Goal: Share content: Share content

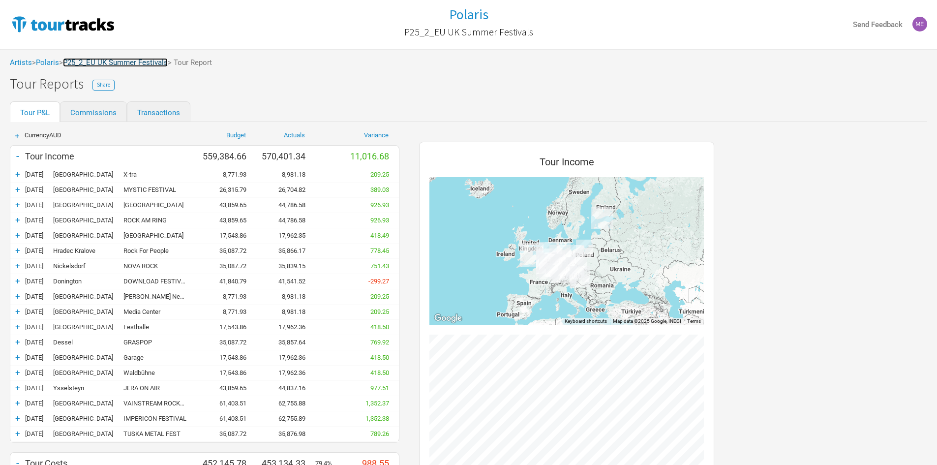
click at [132, 61] on link "P25_2_EU UK Summer Festivals" at bounding box center [115, 62] width 105 height 9
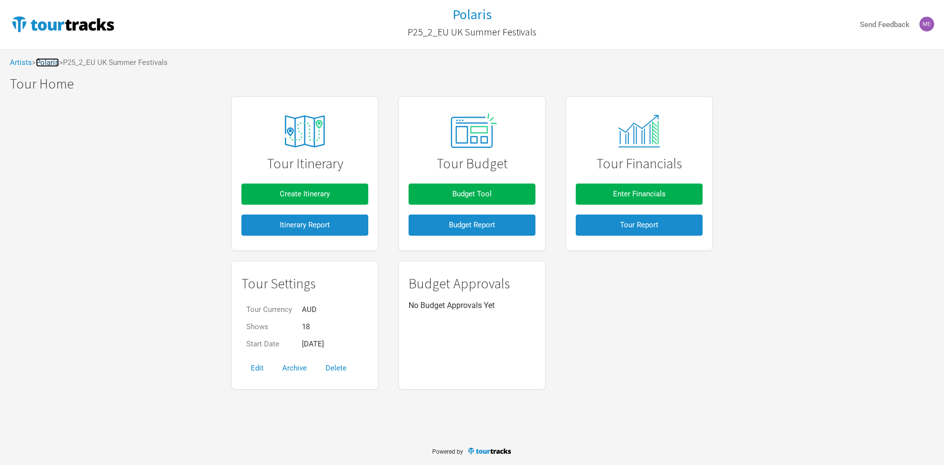
click at [52, 64] on link "Polaris" at bounding box center [47, 62] width 23 height 9
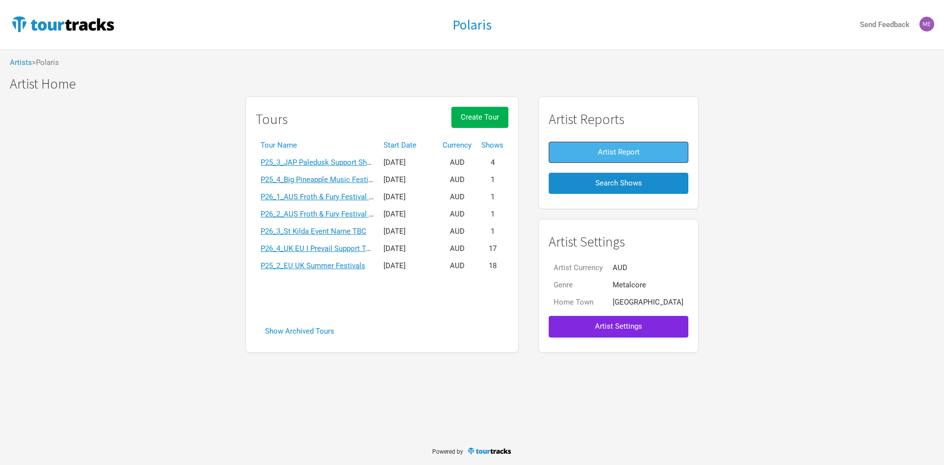
click at [593, 153] on button "Artist Report" at bounding box center [619, 152] width 140 height 21
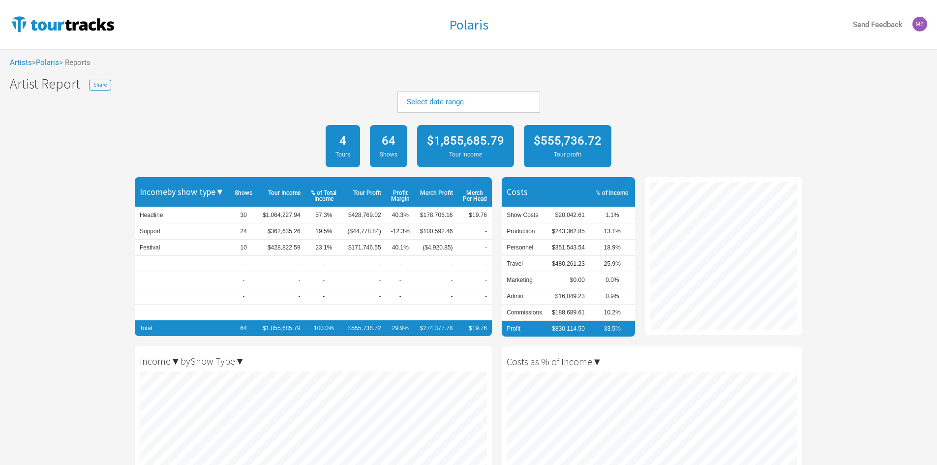
scroll to position [465, 937]
click at [447, 100] on link "Select date range" at bounding box center [435, 101] width 57 height 9
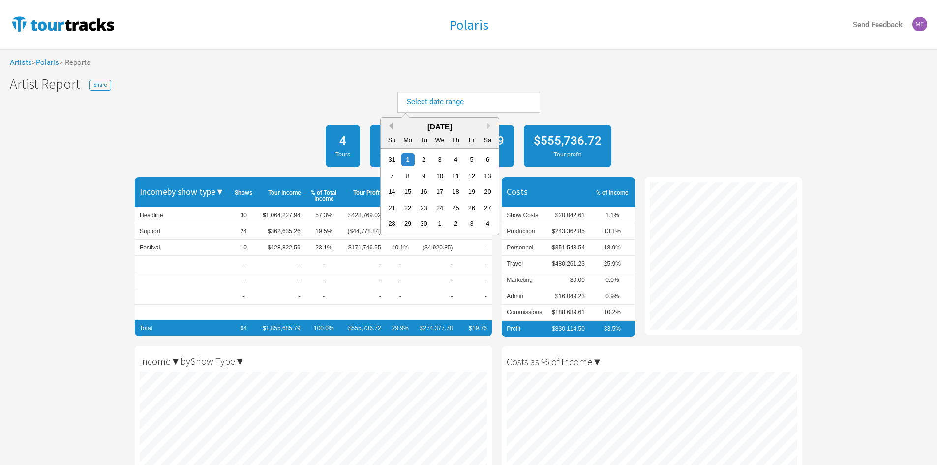
click at [391, 125] on div "Previous Month Next Month September 2025 Su Mo Tu We Th Fr Sa 31 1 2 3 4 5 6 7 …" at bounding box center [439, 176] width 119 height 118
click at [391, 125] on button "Previous Month" at bounding box center [388, 125] width 7 height 7
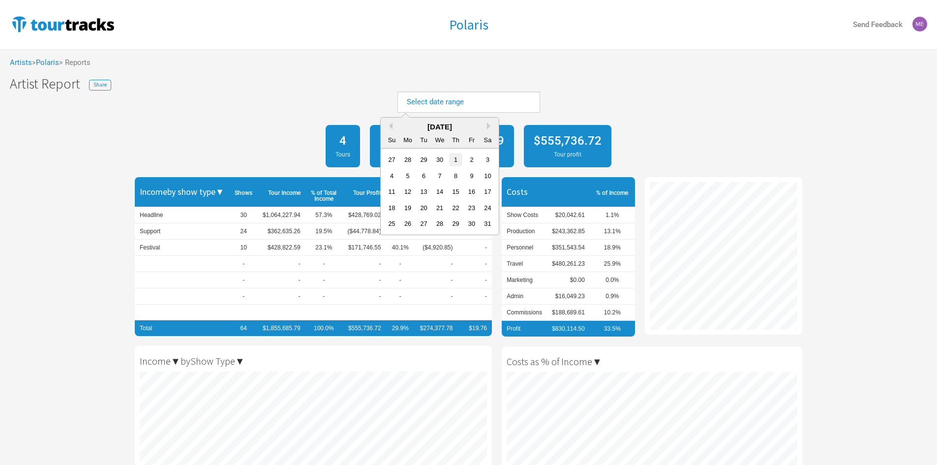
click at [456, 158] on div "1" at bounding box center [455, 159] width 13 height 13
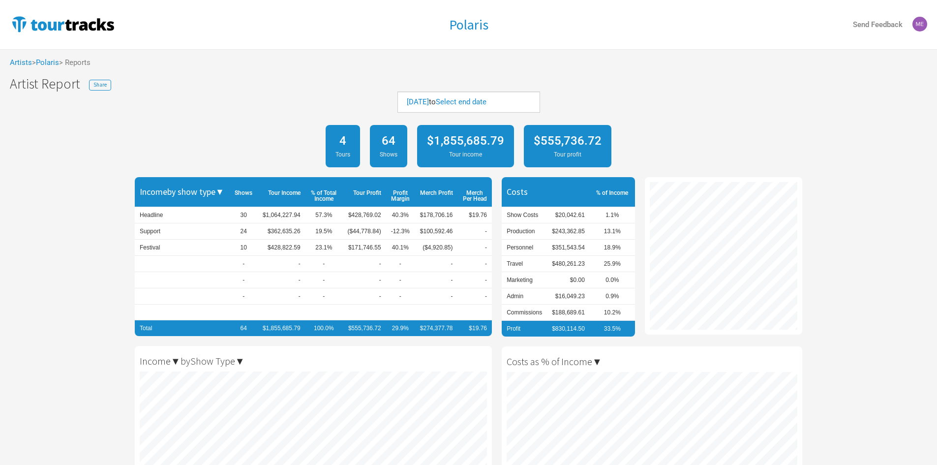
click at [486, 97] on div "Select end date" at bounding box center [461, 102] width 51 height 10
click at [486, 99] on link "Select end date" at bounding box center [461, 101] width 51 height 9
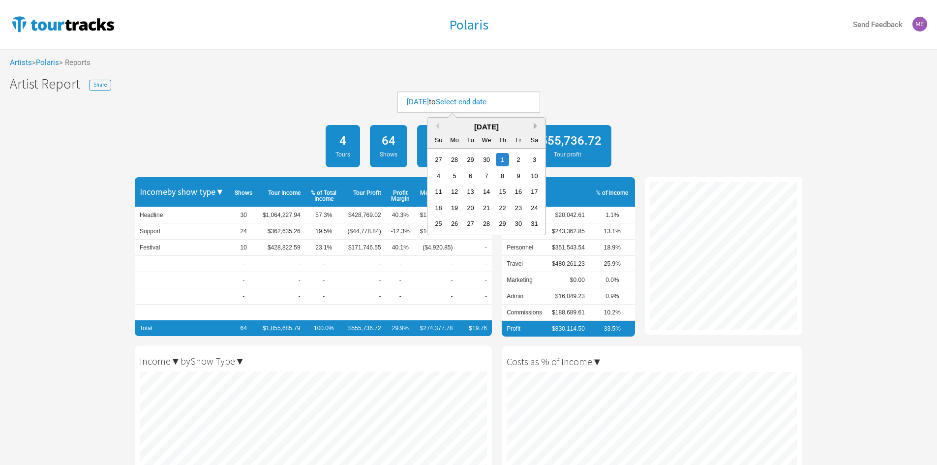
click at [535, 128] on button "Next Month" at bounding box center [537, 125] width 7 height 7
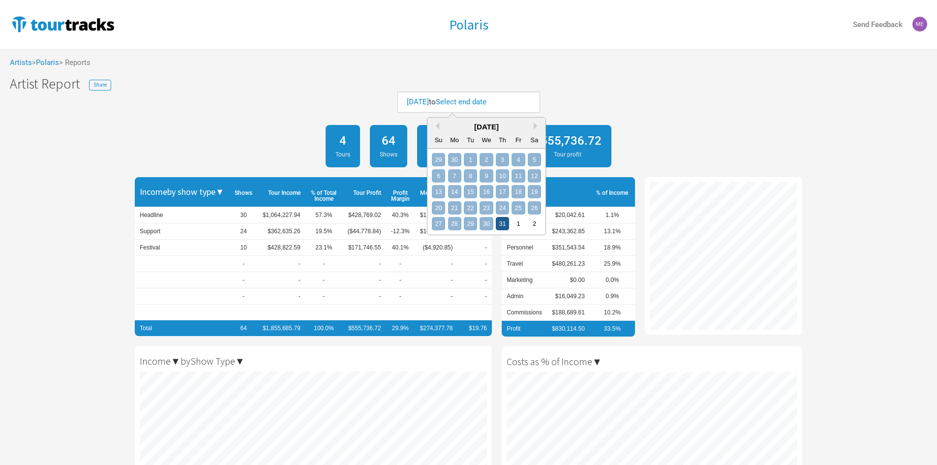
click at [500, 224] on div "31" at bounding box center [502, 223] width 13 height 13
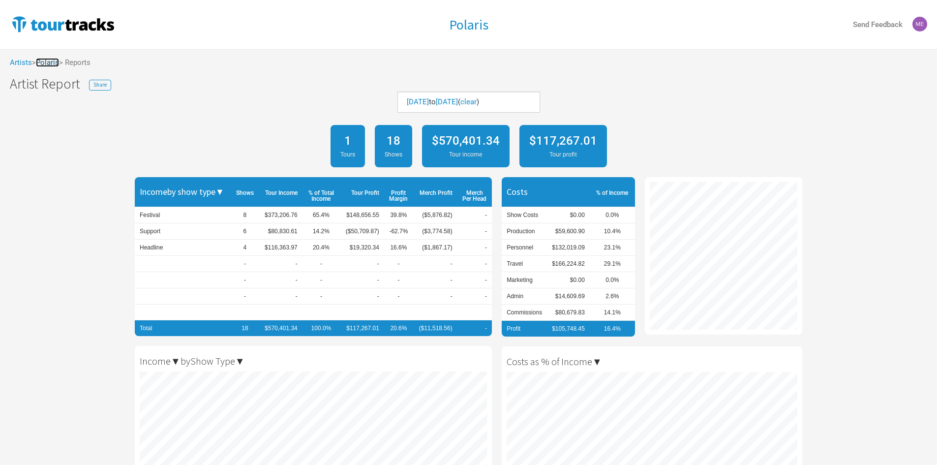
click at [54, 59] on link "Polaris" at bounding box center [47, 62] width 23 height 9
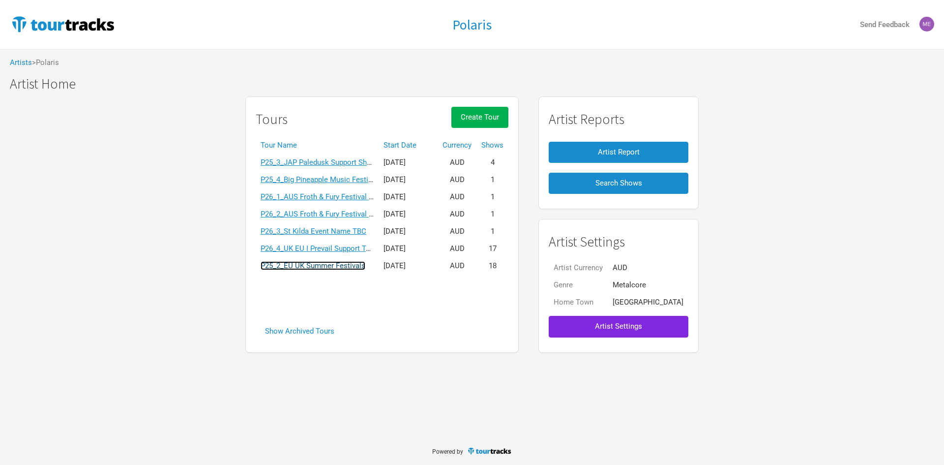
click at [333, 267] on link "P25_2_EU UK Summer Festivals" at bounding box center [313, 265] width 105 height 9
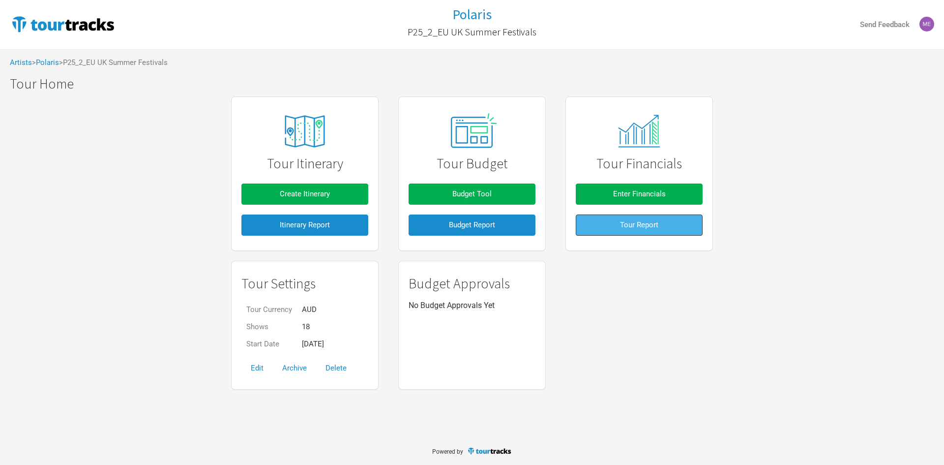
click at [647, 223] on span "Tour Report" at bounding box center [639, 224] width 38 height 9
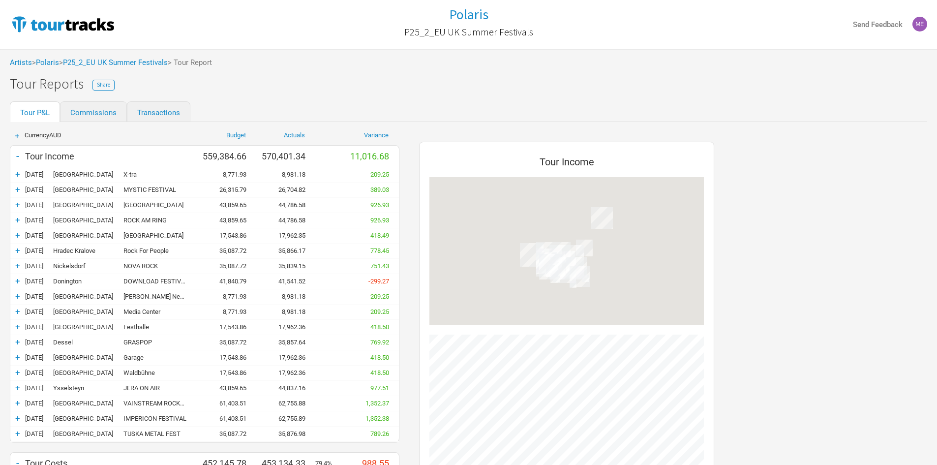
scroll to position [761, 315]
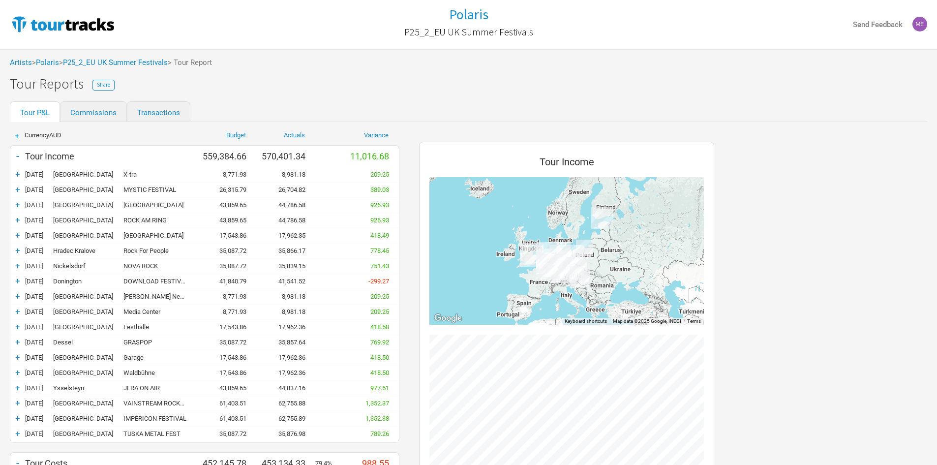
click at [100, 82] on span "Share" at bounding box center [103, 84] width 13 height 7
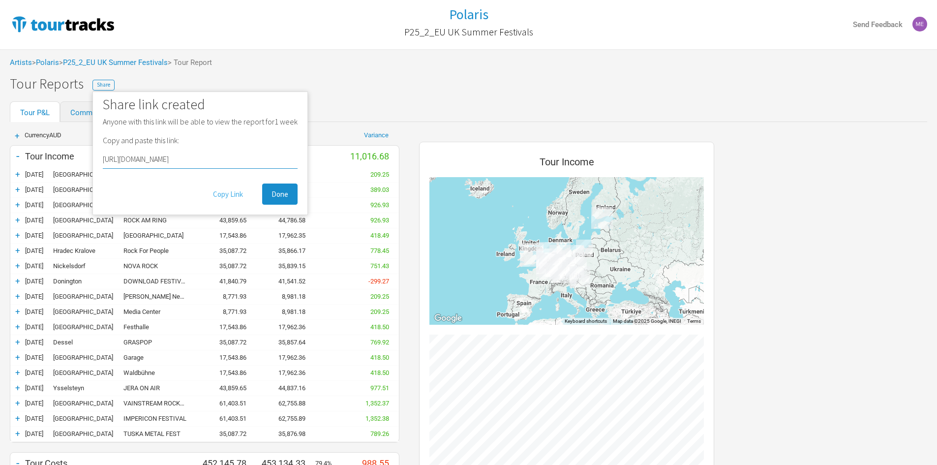
click at [217, 191] on button "Copy Link" at bounding box center [228, 193] width 49 height 21
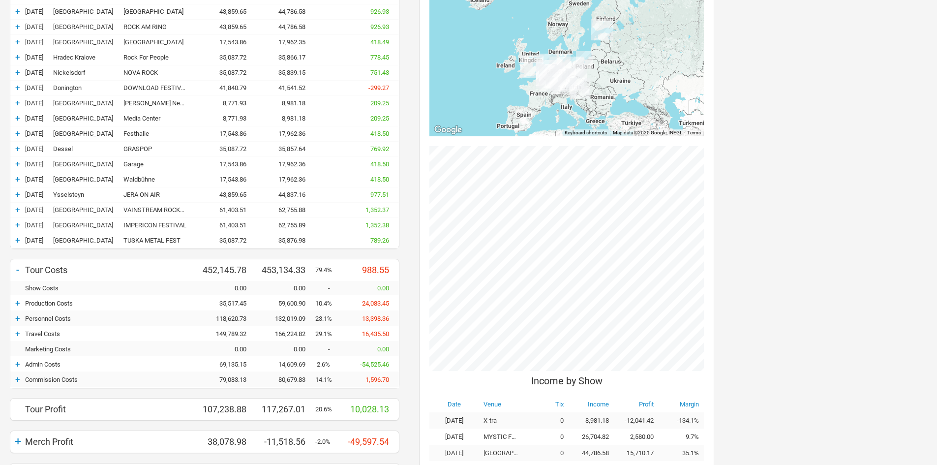
scroll to position [295, 0]
